Goal: Task Accomplishment & Management: Complete application form

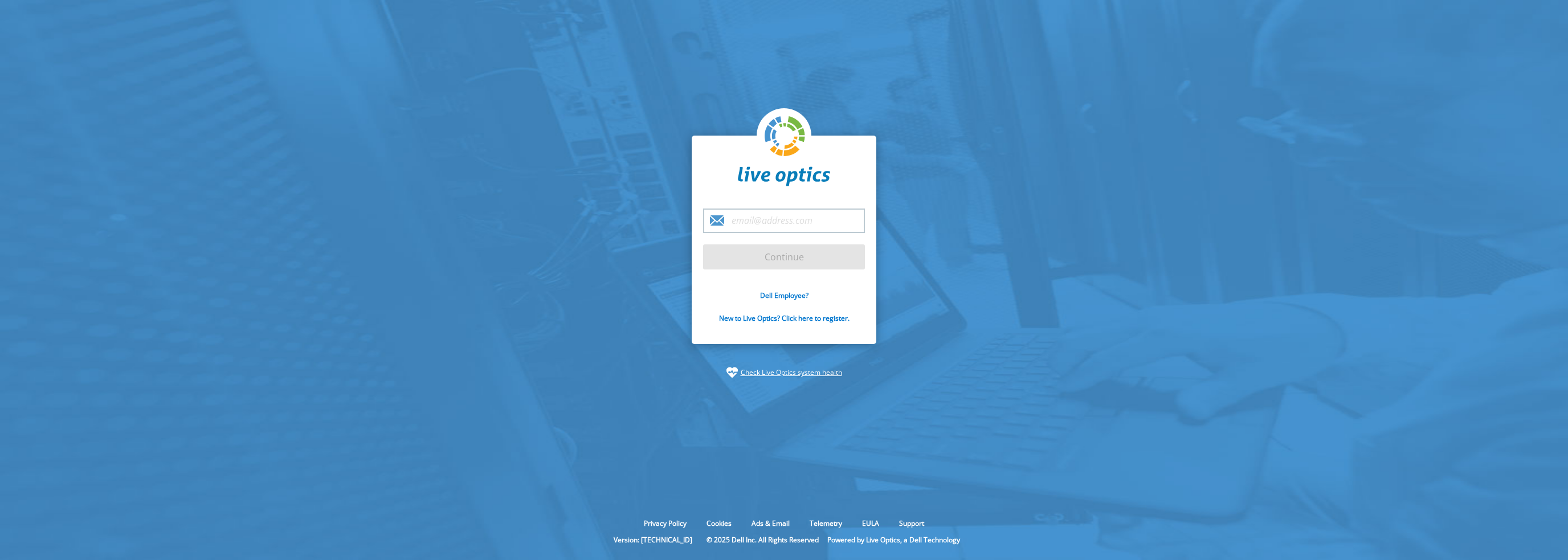
click at [743, 256] on form "Continue Dell Employee? New to Live Optics? Click here to register." at bounding box center [784, 272] width 162 height 128
click at [789, 232] on input "email" at bounding box center [784, 221] width 162 height 24
type input "mdesruisseau@datapivottech.com"
click at [805, 253] on input "Continue" at bounding box center [784, 256] width 162 height 25
click at [841, 262] on input "Continue" at bounding box center [784, 256] width 162 height 25
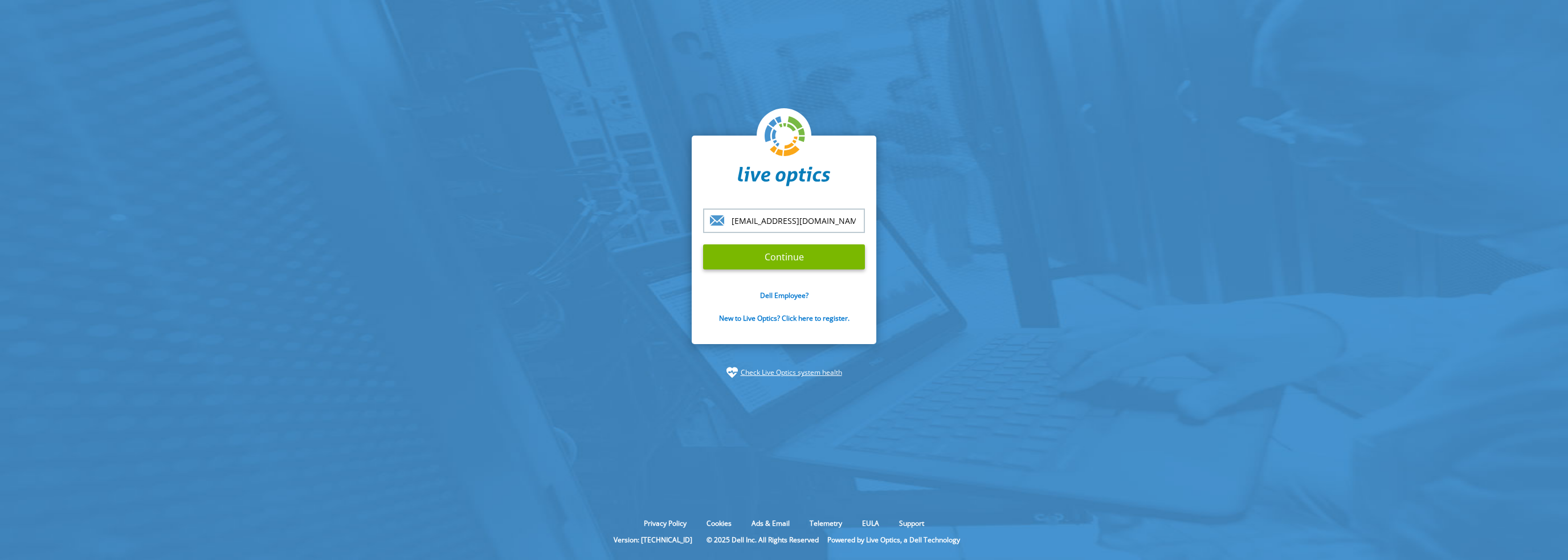
click at [819, 223] on input "[EMAIL_ADDRESS][DOMAIN_NAME]" at bounding box center [784, 221] width 162 height 24
click at [787, 256] on input "Continue" at bounding box center [784, 256] width 162 height 25
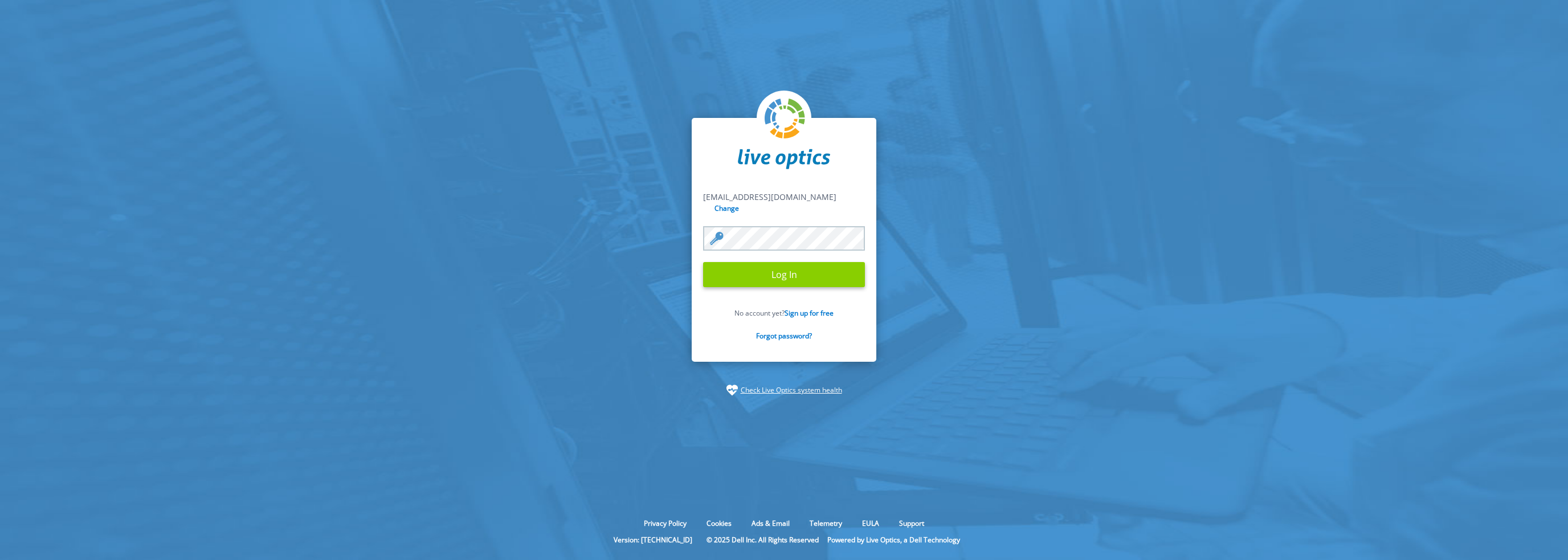
click at [784, 267] on input "Log In" at bounding box center [784, 274] width 162 height 25
click at [780, 276] on input "Log In" at bounding box center [784, 274] width 162 height 25
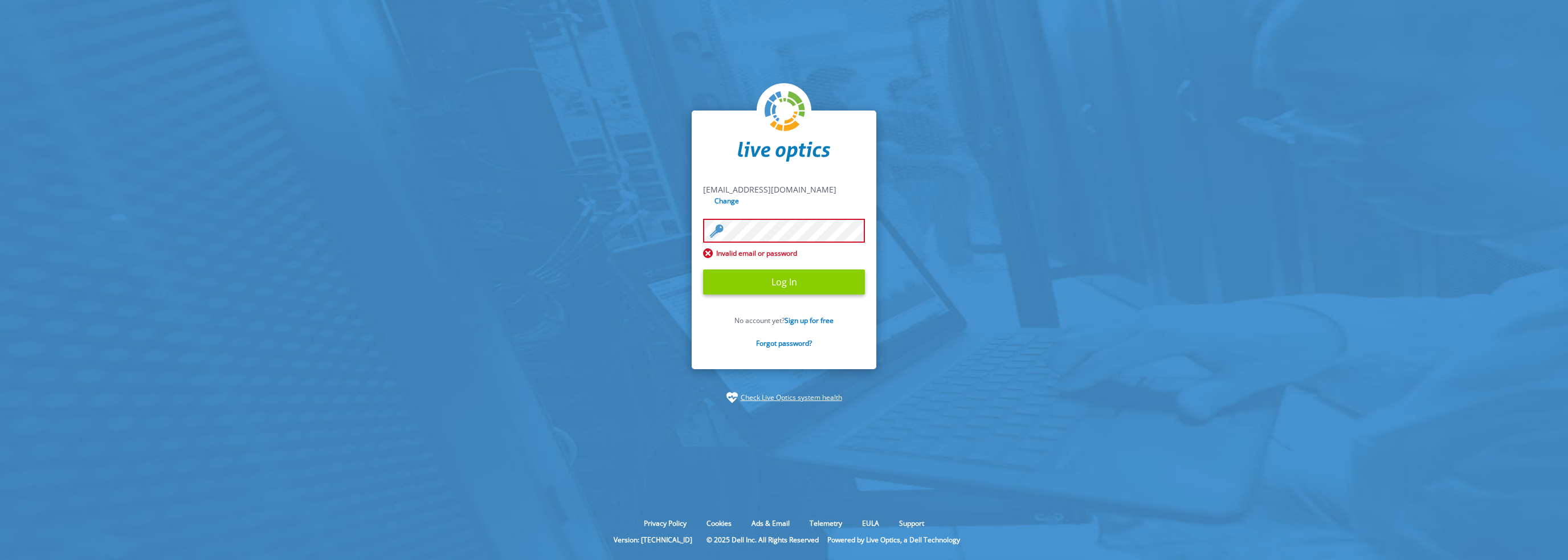
click at [788, 281] on input "Log In" at bounding box center [784, 282] width 162 height 25
click at [739, 290] on input "Log In" at bounding box center [784, 282] width 162 height 25
click at [773, 343] on link "Forgot password?" at bounding box center [784, 343] width 56 height 10
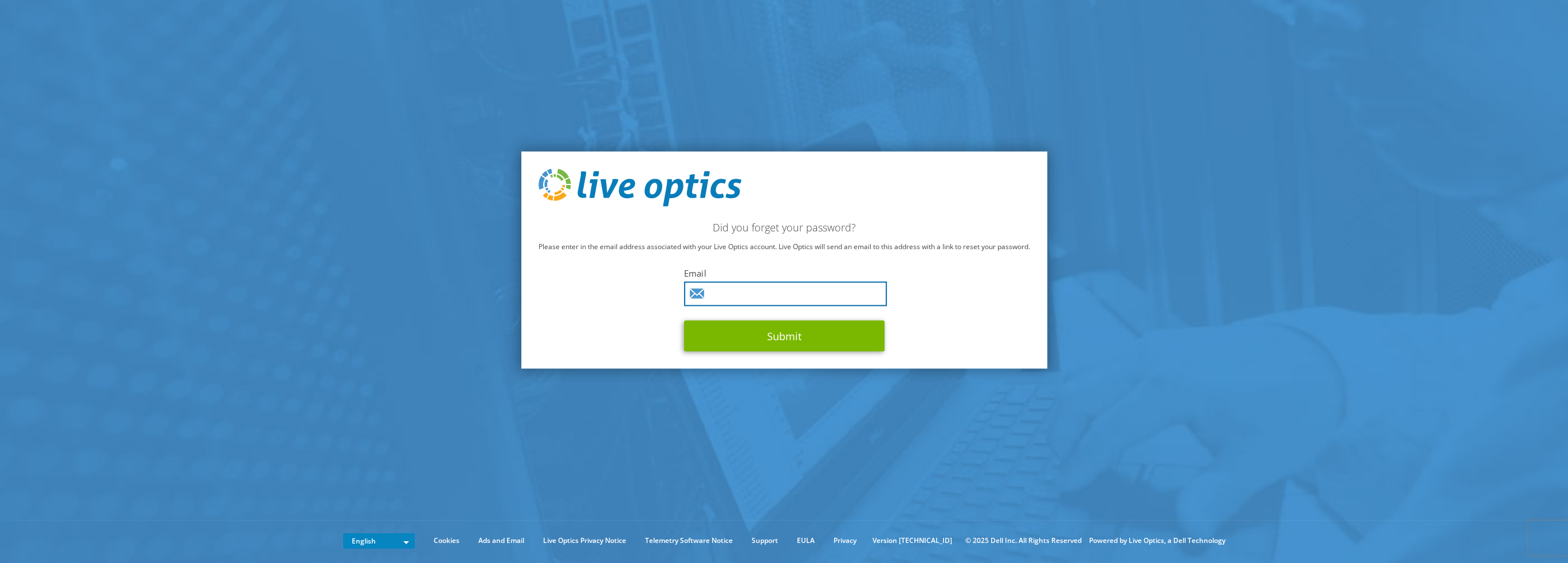
click at [759, 292] on input "text" at bounding box center [785, 294] width 203 height 24
type input "[EMAIL_ADDRESS][DOMAIN_NAME]"
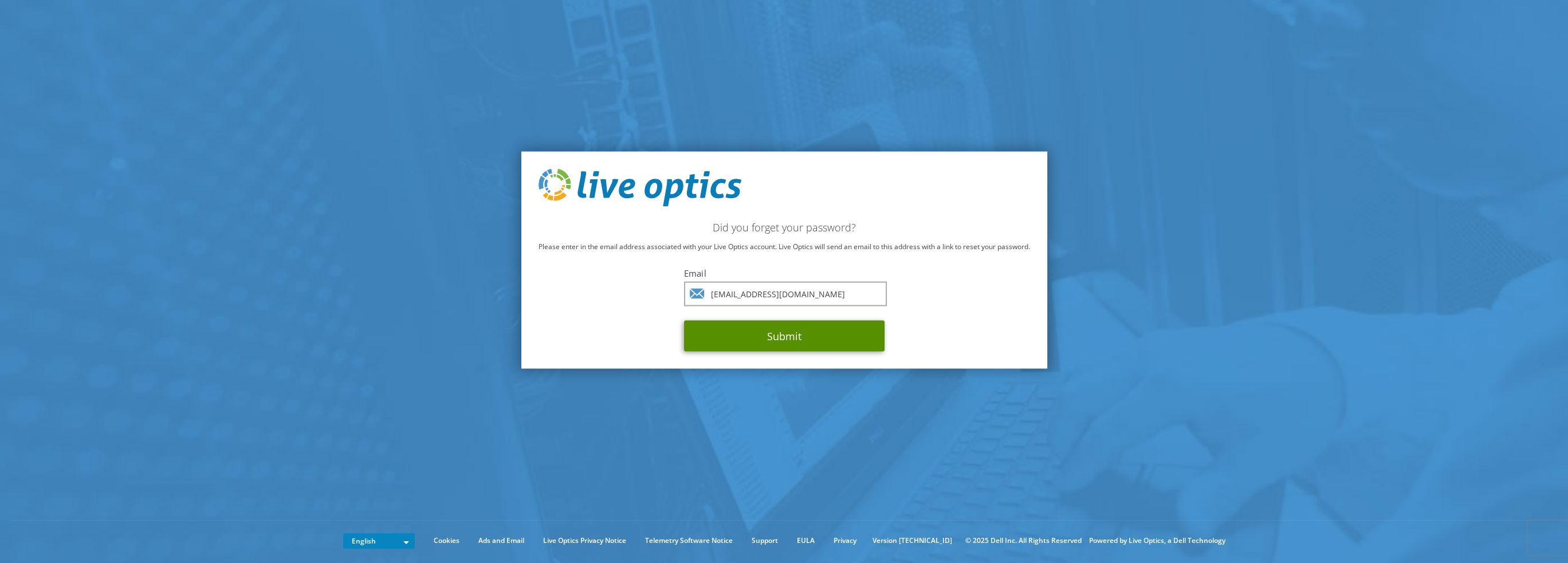
click at [780, 336] on button "Submit" at bounding box center [784, 335] width 200 height 31
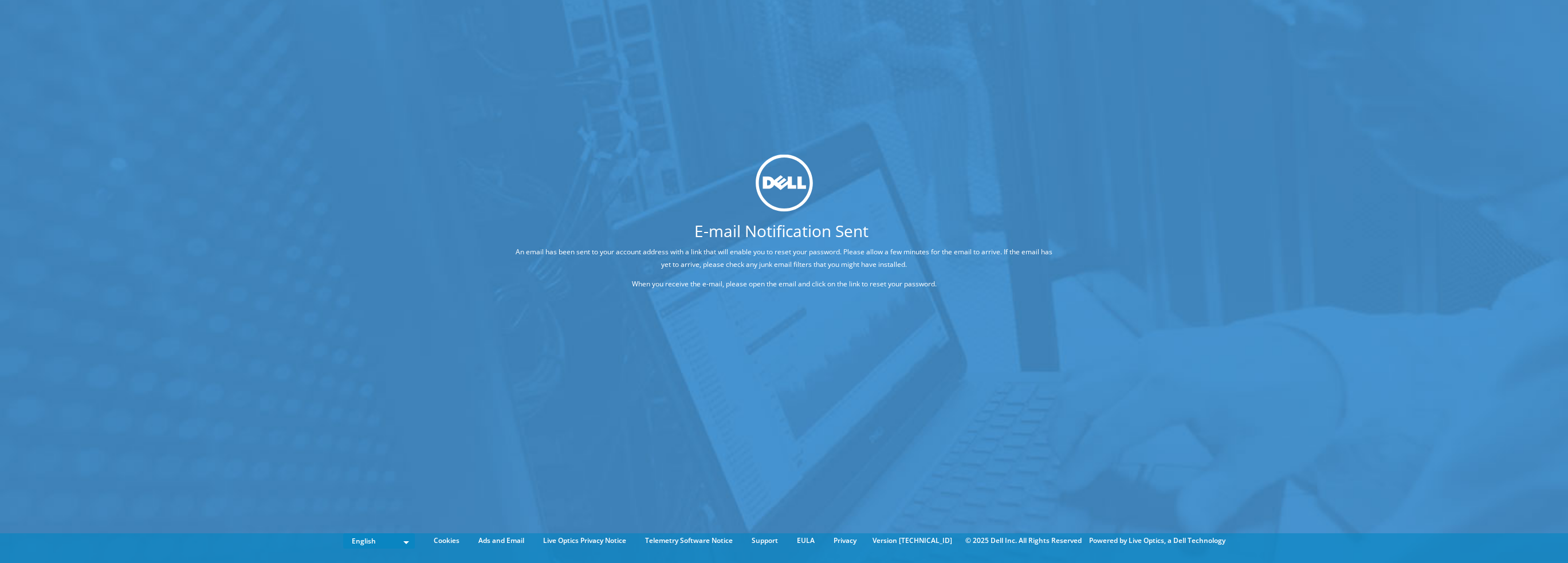
click at [1403, 46] on div "E-mail Notification Sent An email has been sent to your account address with a …" at bounding box center [784, 264] width 1568 height 529
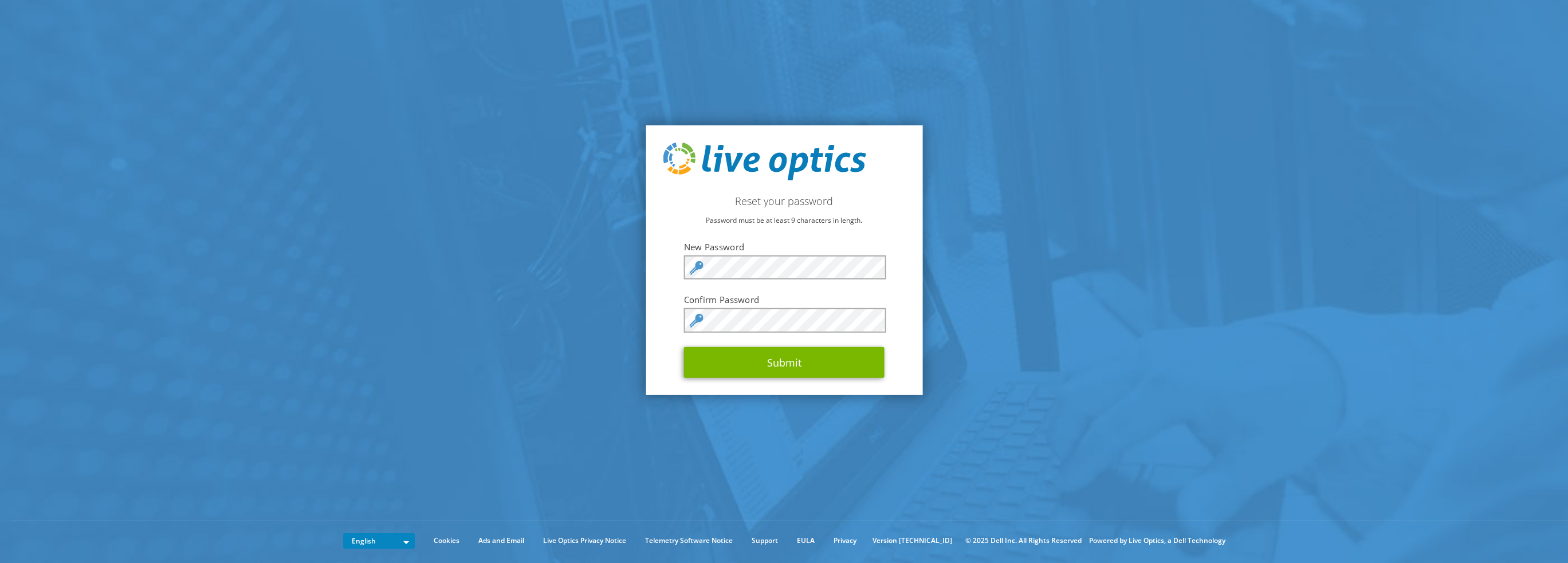
click at [965, 479] on section "Reset your password Password must be at least 9 characters in length. New Passw…" at bounding box center [784, 260] width 1568 height 520
click at [665, 260] on div "Reset your password Password must be at least 9 characters in length. New Passw…" at bounding box center [784, 260] width 277 height 270
click at [814, 361] on button "Submit" at bounding box center [784, 362] width 200 height 31
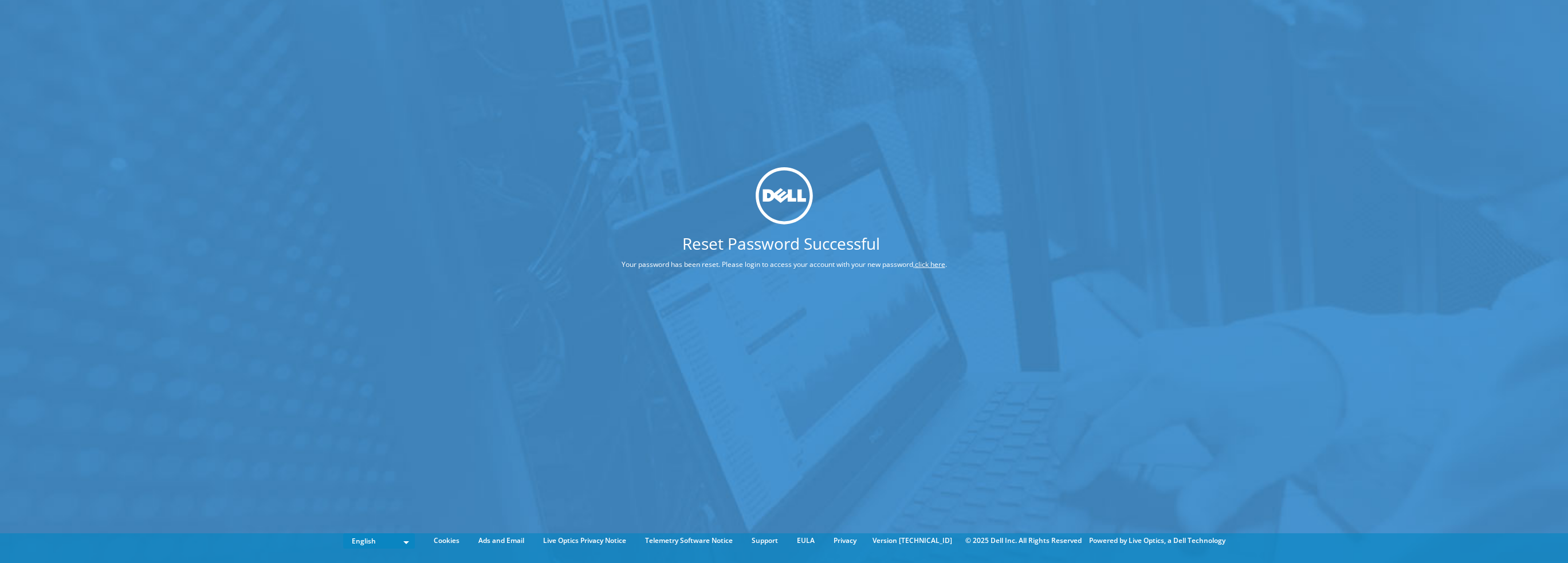
click at [1040, 227] on div "Reset Password Successful Your password has been reset. Please login to access …" at bounding box center [784, 264] width 1568 height 529
click at [925, 264] on link "click here" at bounding box center [930, 264] width 30 height 10
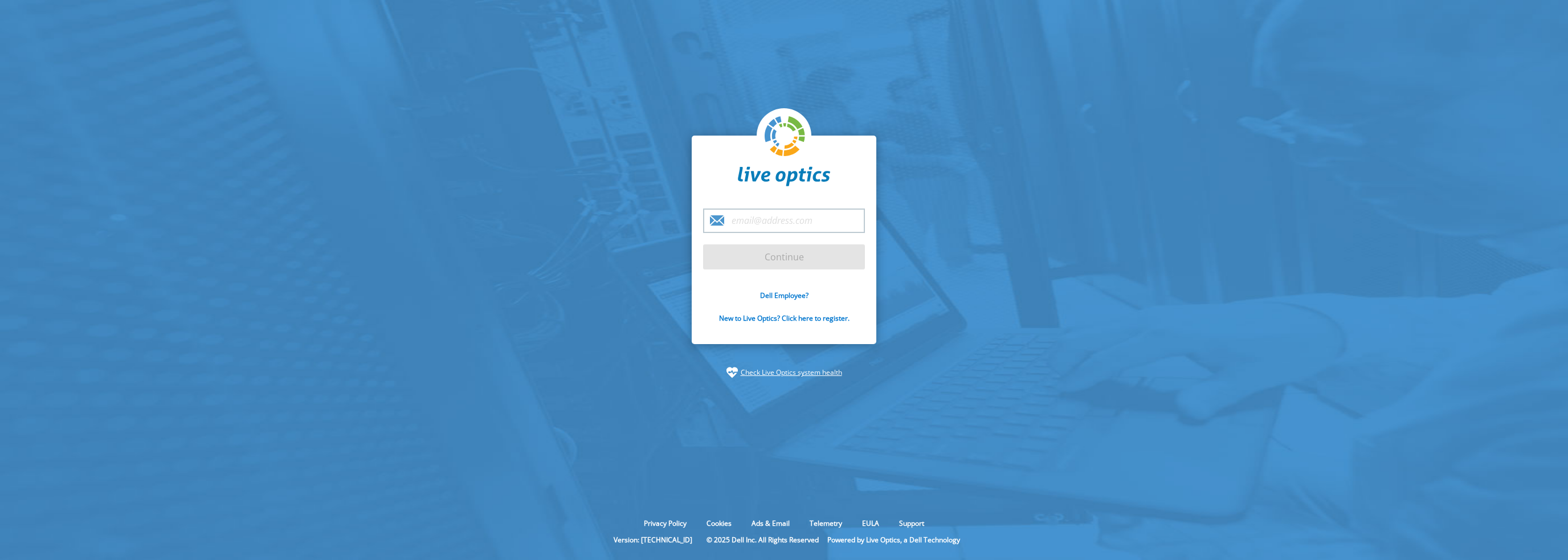
type input "[EMAIL_ADDRESS][DOMAIN_NAME]"
click at [786, 256] on input "Continue" at bounding box center [784, 256] width 162 height 25
click at [789, 225] on input "[EMAIL_ADDRESS][DOMAIN_NAME]" at bounding box center [784, 221] width 162 height 24
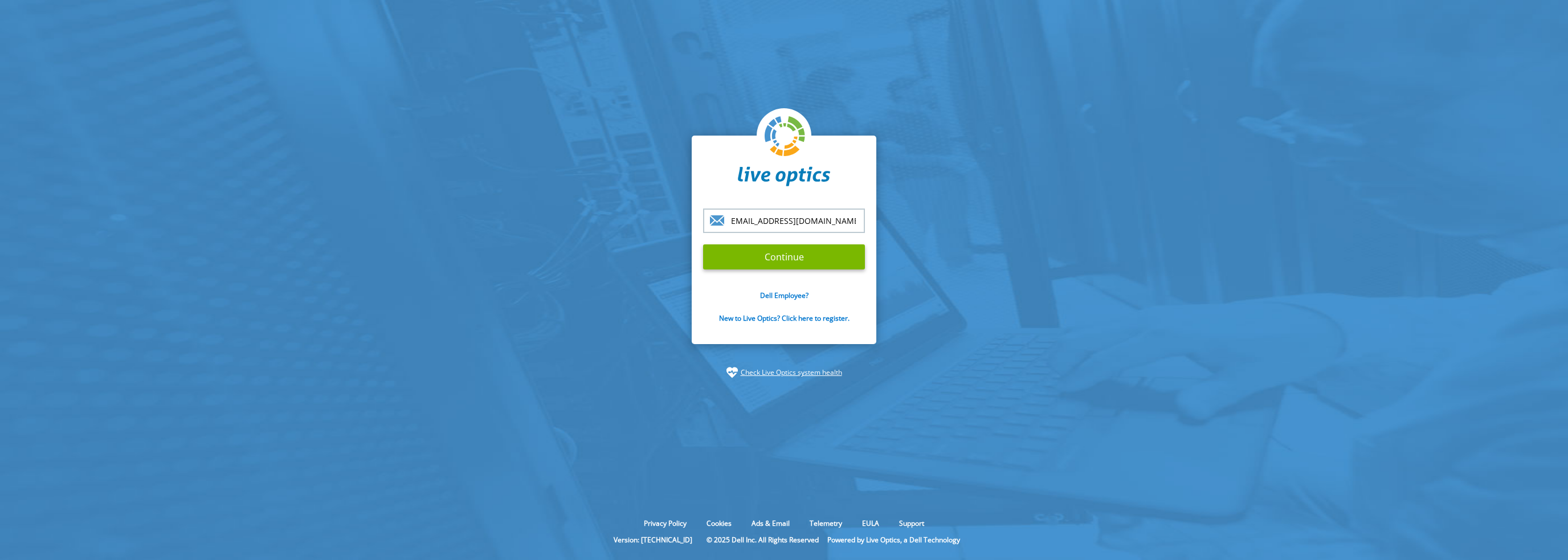
drag, startPoint x: 789, startPoint y: 223, endPoint x: 966, endPoint y: 224, distance: 177.0
click at [966, 224] on section "mdesruisseau@datapivottech.com Continue Dell Employee? New to Live Optics? Clic…" at bounding box center [784, 257] width 1568 height 514
click at [851, 219] on input "[EMAIL_ADDRESS][DOMAIN_NAME]" at bounding box center [784, 221] width 162 height 24
click at [722, 254] on input "Continue" at bounding box center [784, 256] width 162 height 25
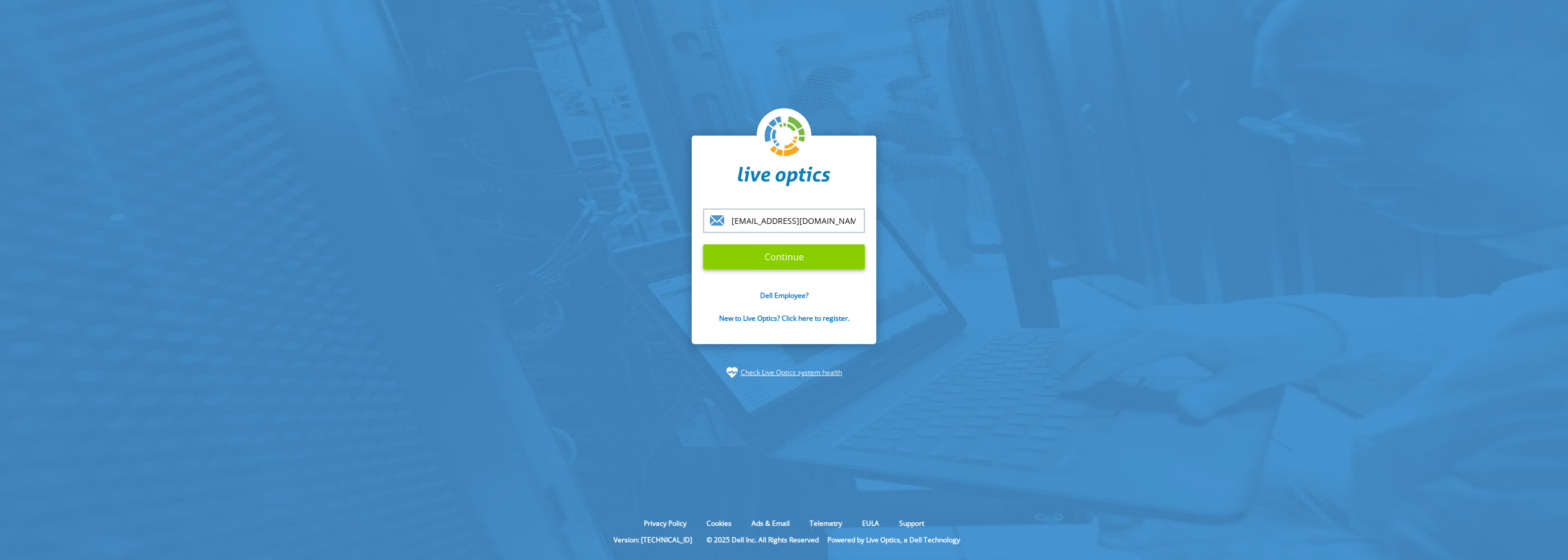
click at [725, 251] on input "Continue" at bounding box center [784, 256] width 162 height 25
click at [779, 256] on input "Continue" at bounding box center [784, 256] width 162 height 25
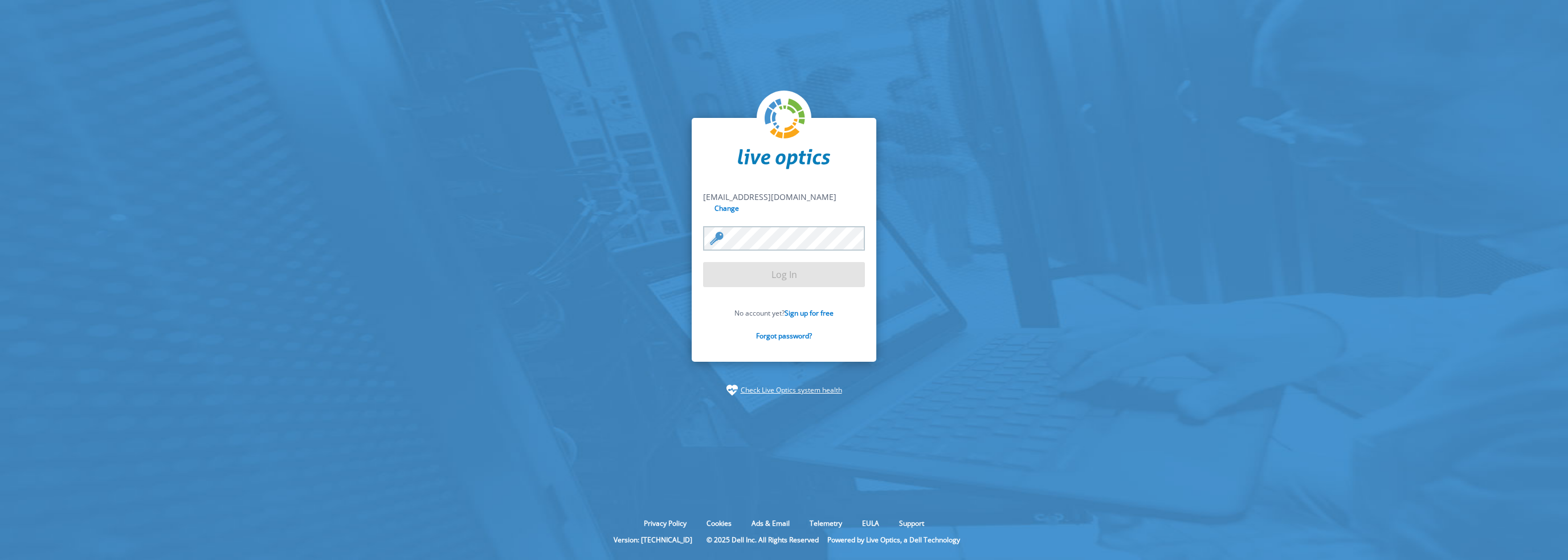
click at [779, 256] on form "mdesruisseau@datapivottech.com mdesruisseau@datapivottech.com Change Log In No …" at bounding box center [784, 272] width 162 height 162
click at [782, 275] on input "Log In" at bounding box center [784, 274] width 162 height 25
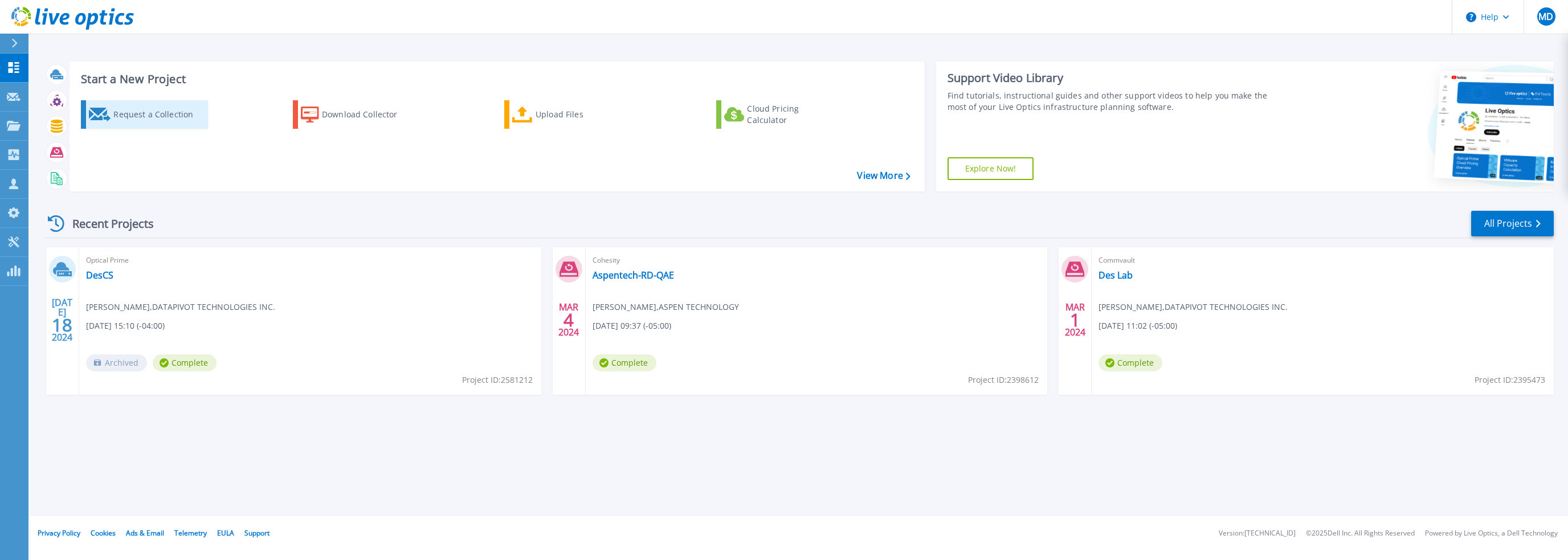
click at [136, 116] on div "Request a Collection" at bounding box center [159, 114] width 91 height 23
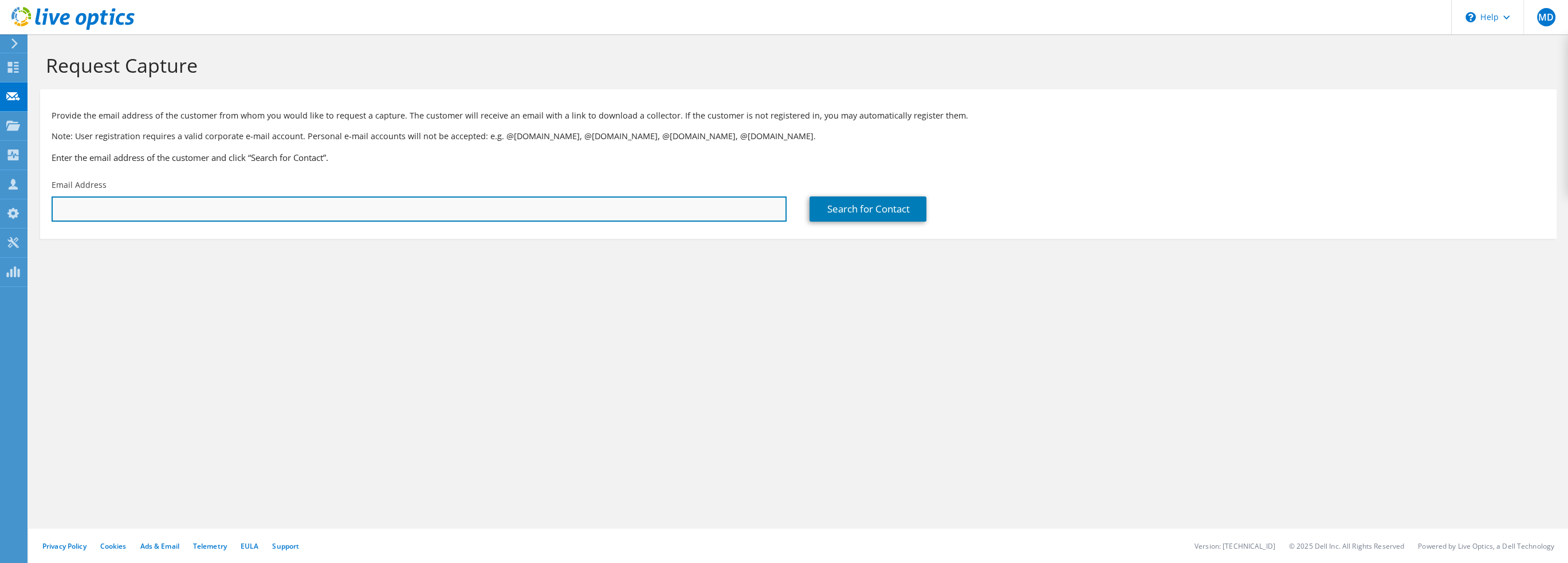
click at [298, 213] on input "text" at bounding box center [419, 209] width 735 height 25
click at [486, 208] on input "text" at bounding box center [419, 209] width 735 height 25
paste input "[PERSON_NAME][EMAIL_ADDRESS][PERSON_NAME][DOMAIN_NAME]"
type input "[PERSON_NAME][EMAIL_ADDRESS][PERSON_NAME][DOMAIN_NAME]"
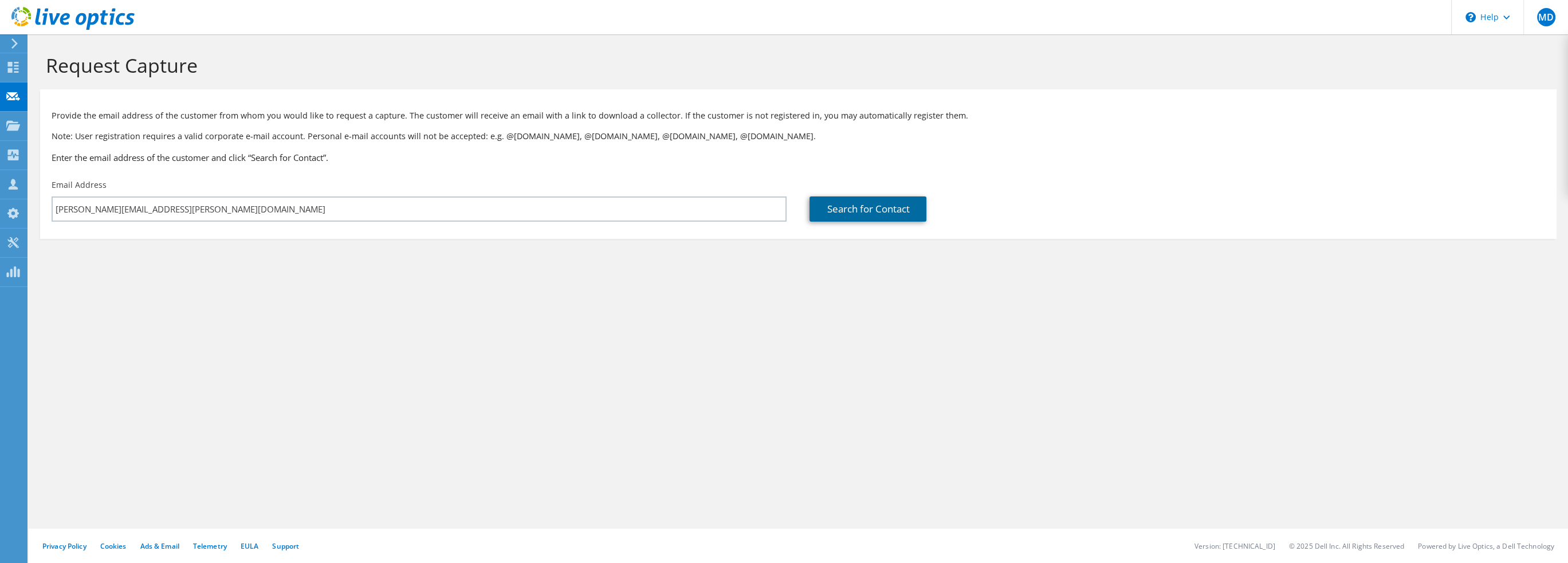
click at [857, 208] on link "Search for Contact" at bounding box center [868, 209] width 117 height 25
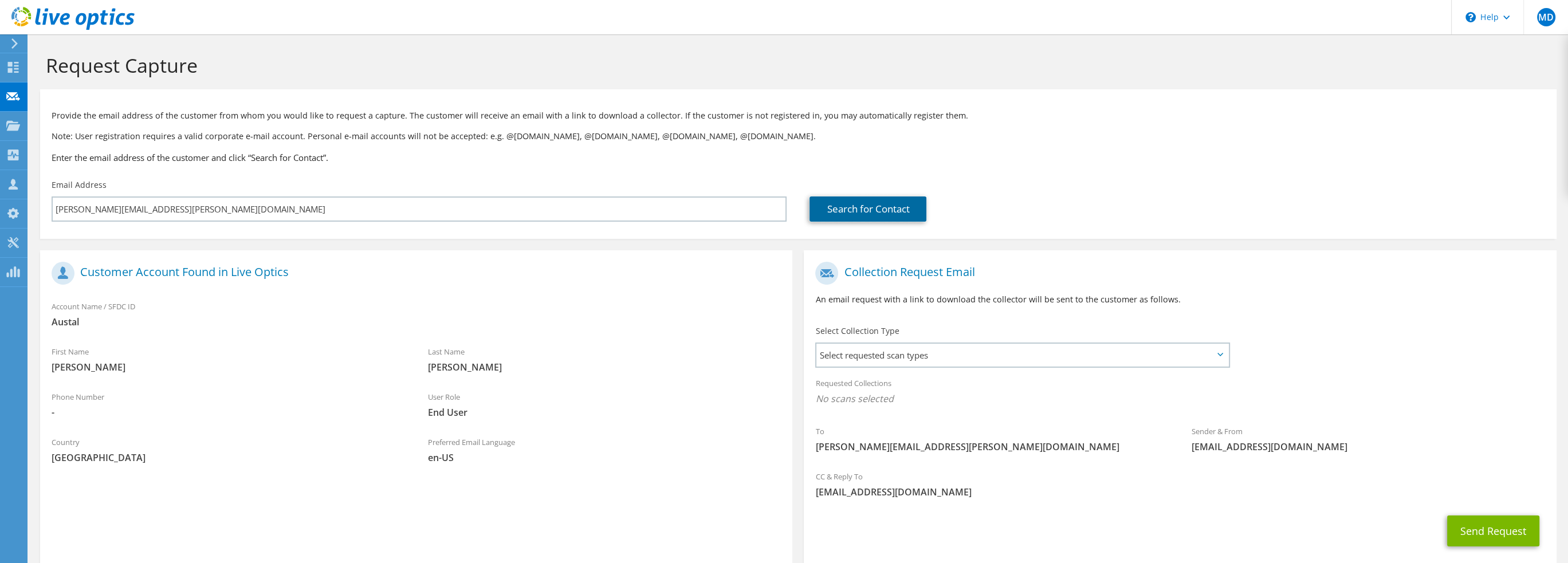
scroll to position [64, 0]
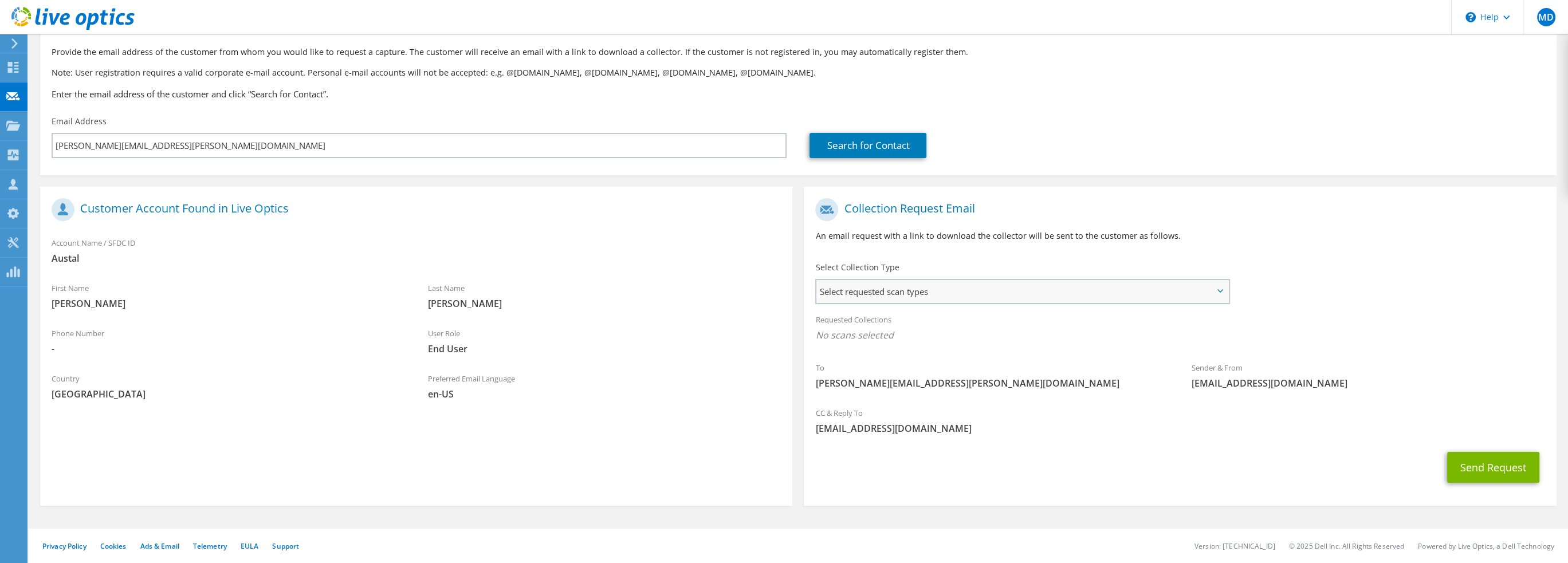
click at [1102, 292] on span "Select requested scan types" at bounding box center [1022, 292] width 412 height 23
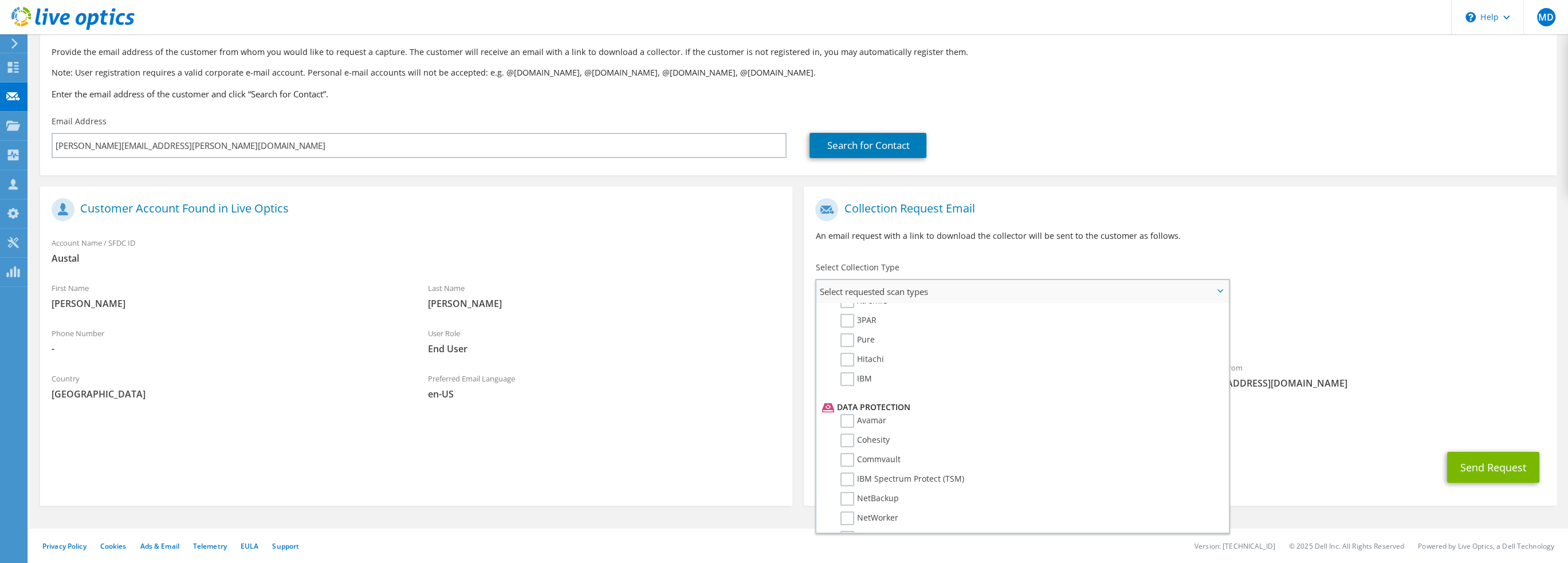
scroll to position [458, 0]
click at [848, 396] on label "Commvault" at bounding box center [871, 402] width 60 height 13
click at [0, 0] on input "Commvault" at bounding box center [0, 0] width 0 height 0
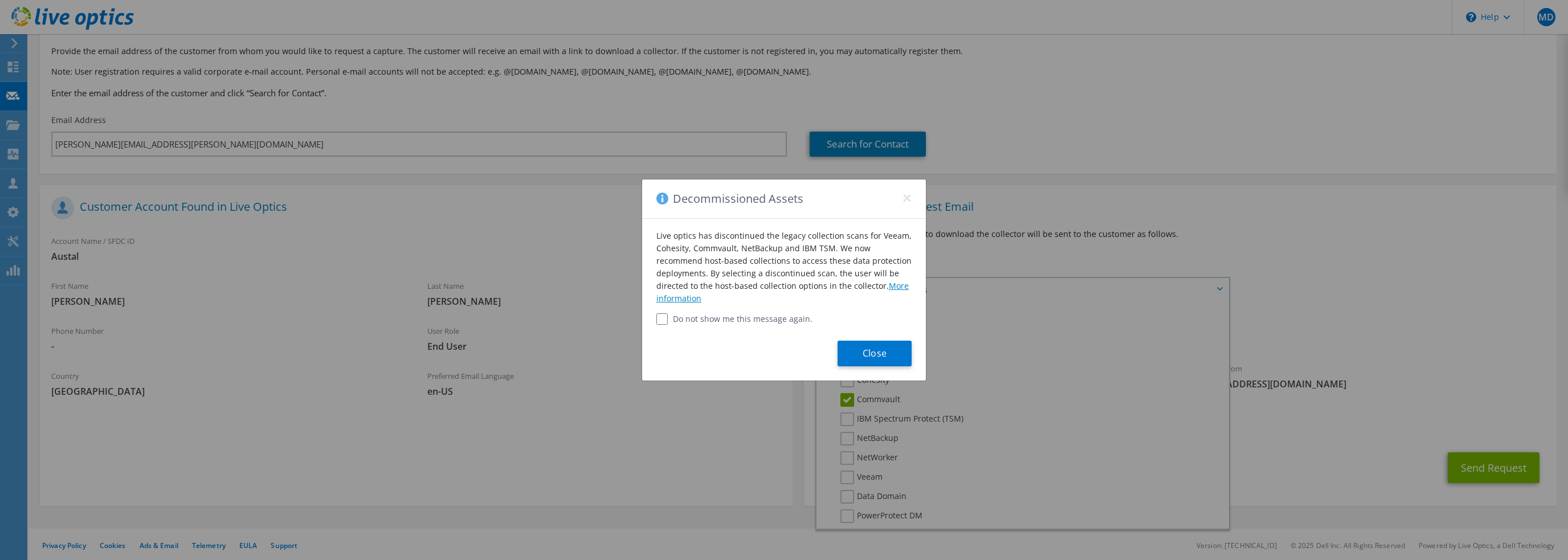
click at [894, 286] on link "More information" at bounding box center [782, 292] width 252 height 24
click at [873, 348] on button "Close" at bounding box center [874, 354] width 74 height 26
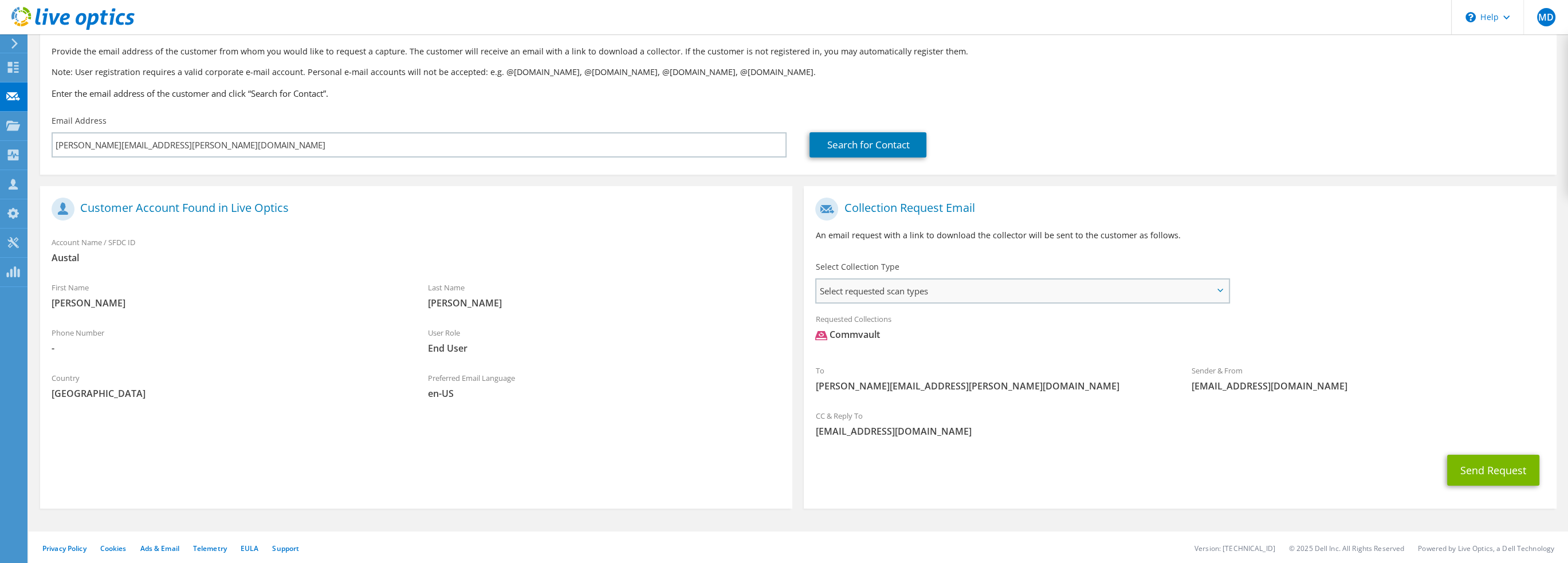
click at [965, 293] on span "Select requested scan types" at bounding box center [1022, 291] width 412 height 23
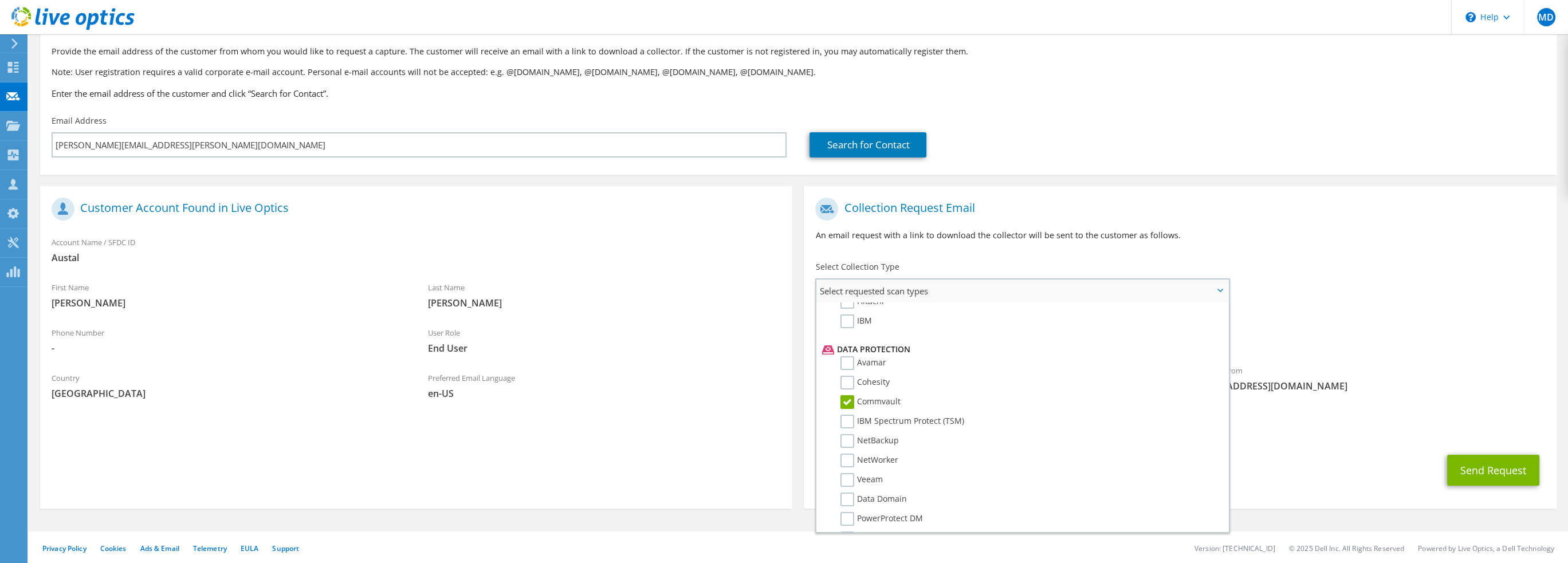
click at [850, 395] on label "Commvault" at bounding box center [871, 402] width 60 height 13
click at [0, 0] on input "Commvault" at bounding box center [0, 0] width 0 height 0
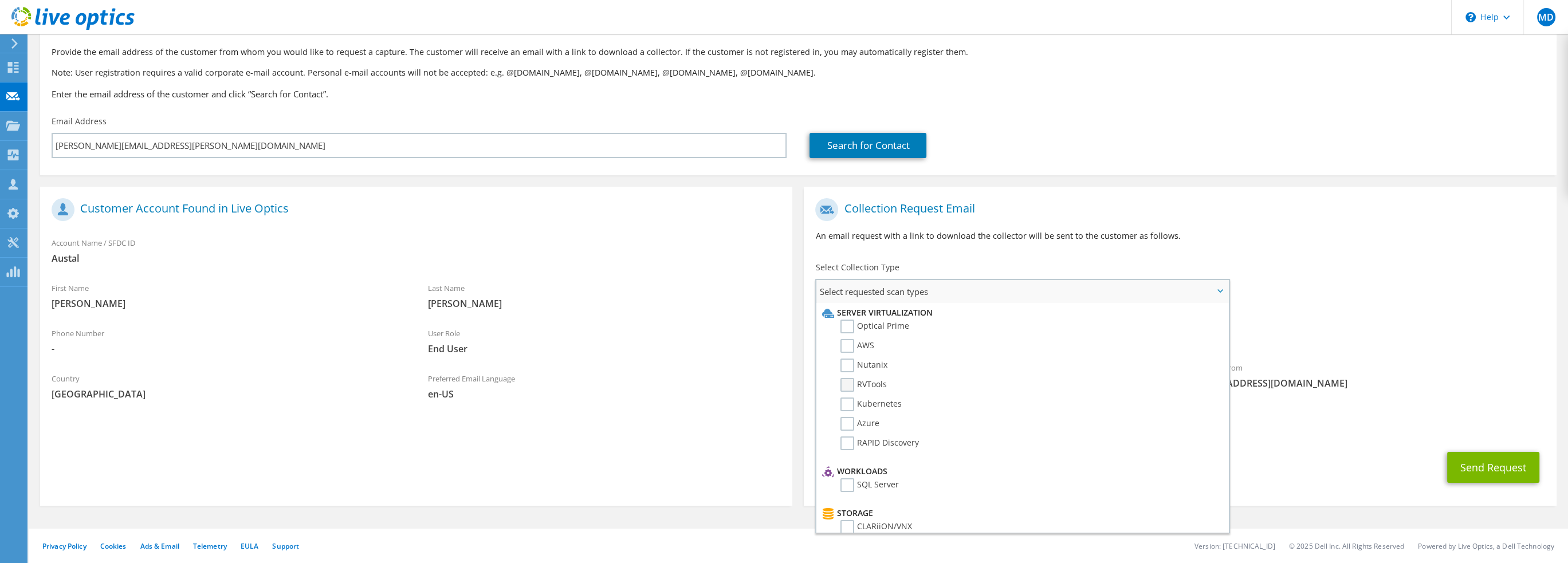
click at [848, 384] on label "RVTools" at bounding box center [864, 384] width 46 height 13
click at [0, 0] on input "RVTools" at bounding box center [0, 0] width 0 height 0
click at [1287, 418] on div "CC & Reply To mdesruisseau@datapivottech.com" at bounding box center [1180, 424] width 752 height 40
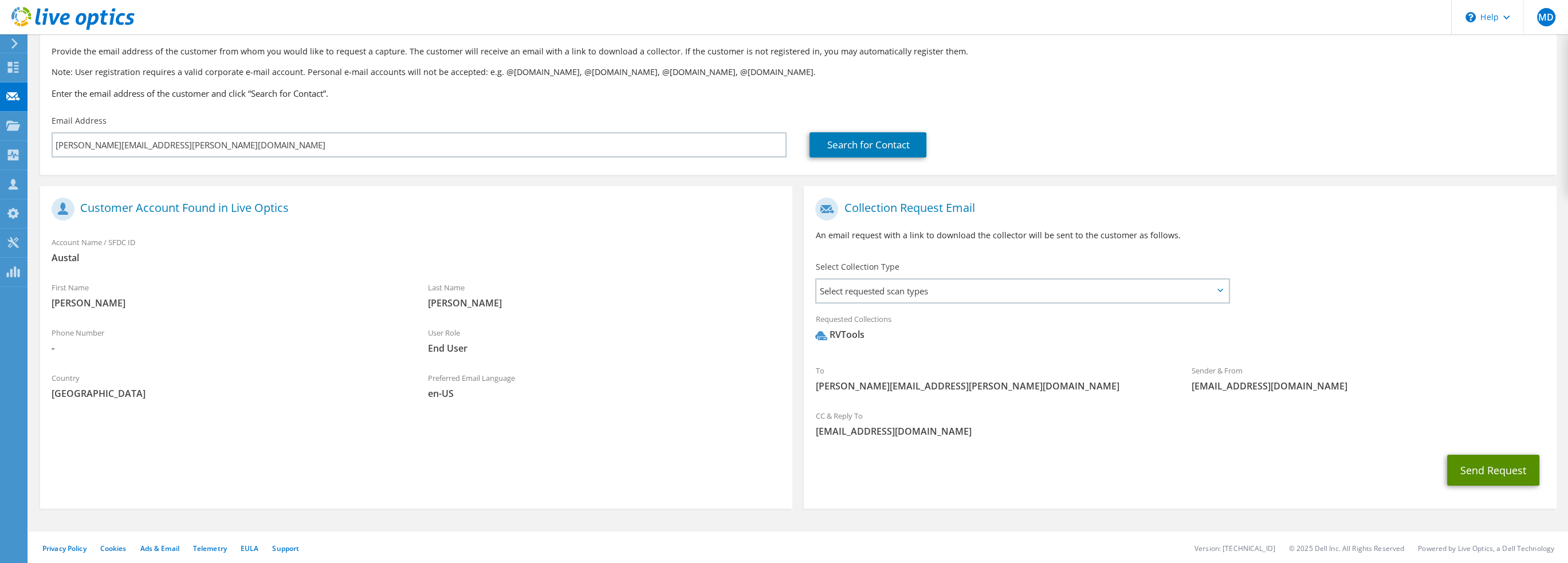
click at [1490, 469] on button "Send Request" at bounding box center [1493, 470] width 93 height 31
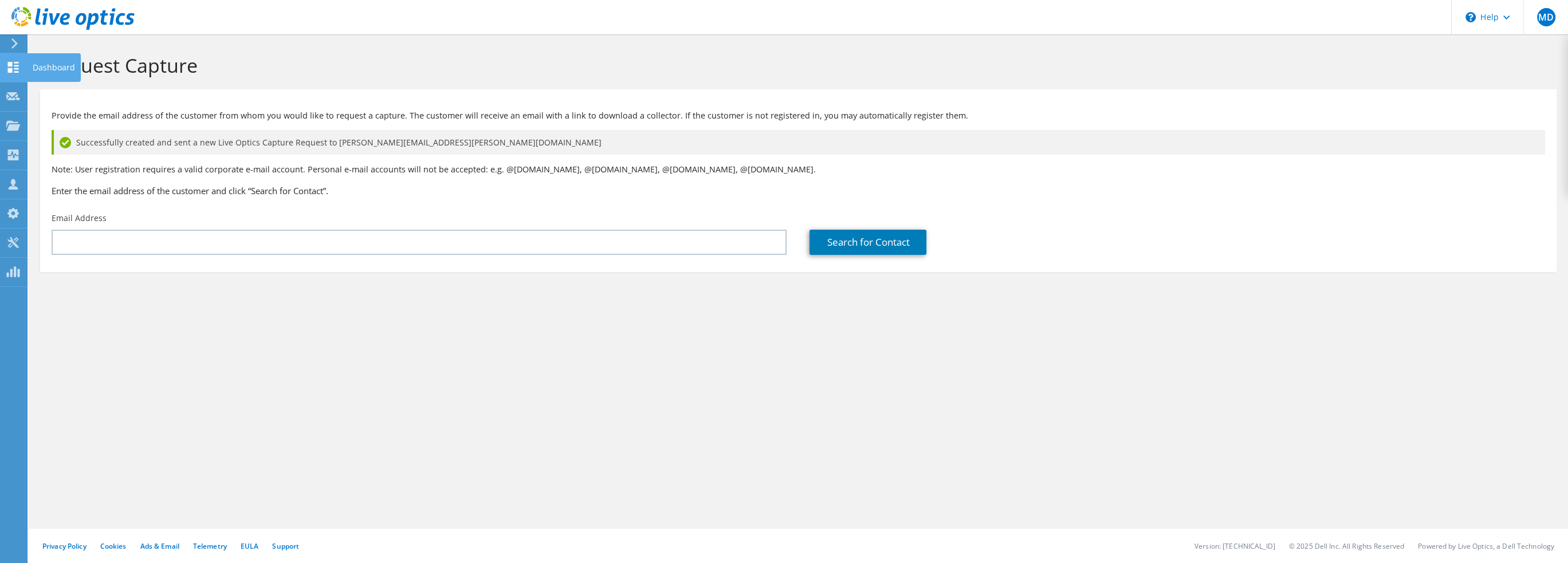
click at [12, 68] on use at bounding box center [13, 67] width 11 height 11
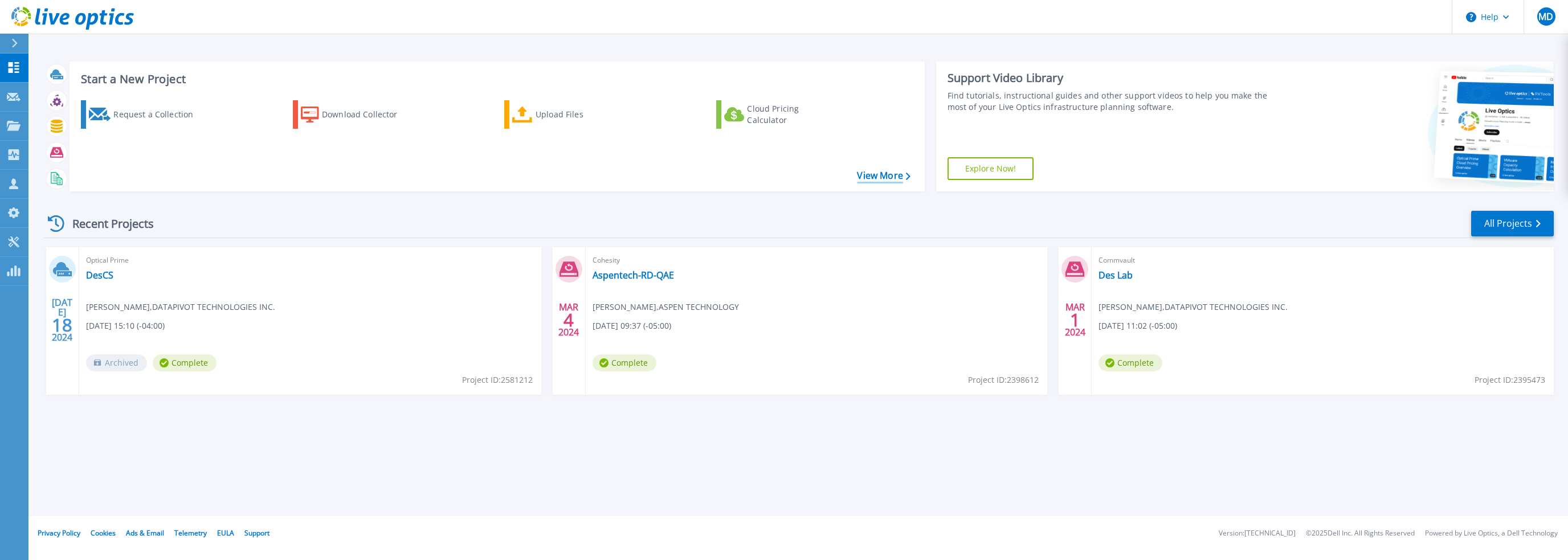
click at [874, 174] on link "View More" at bounding box center [883, 176] width 53 height 11
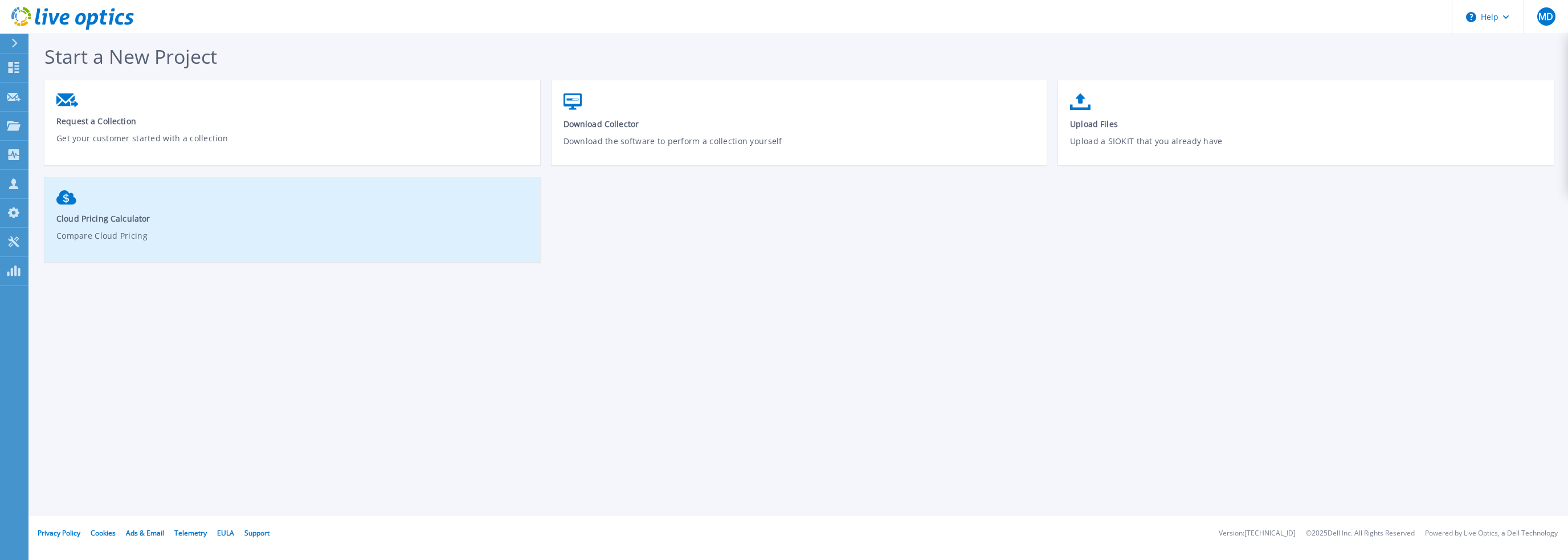
click at [216, 223] on span "Cloud Pricing Calculator" at bounding box center [292, 218] width 472 height 11
